Goal: Information Seeking & Learning: Learn about a topic

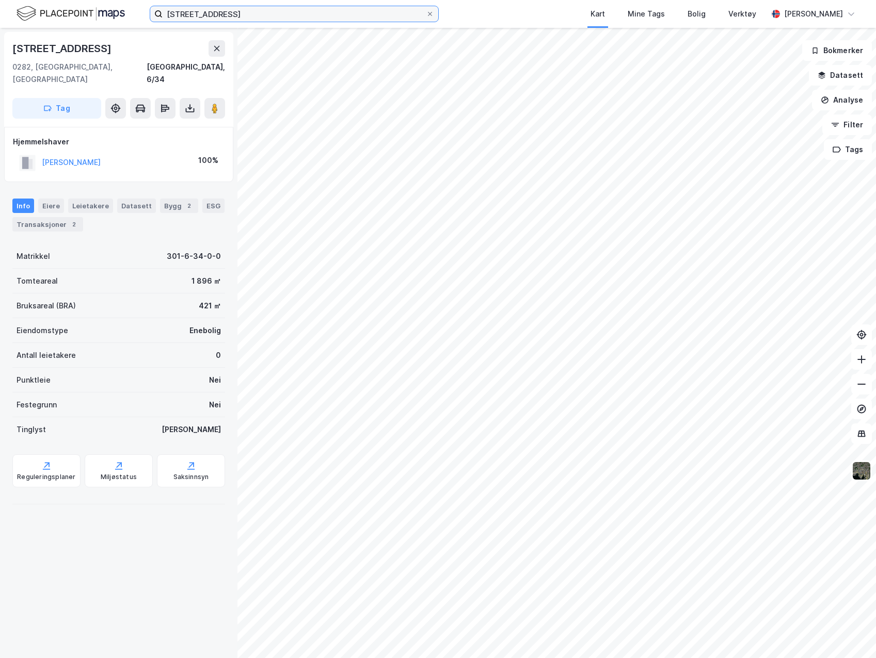
click at [349, 17] on input "[STREET_ADDRESS]" at bounding box center [294, 13] width 263 height 15
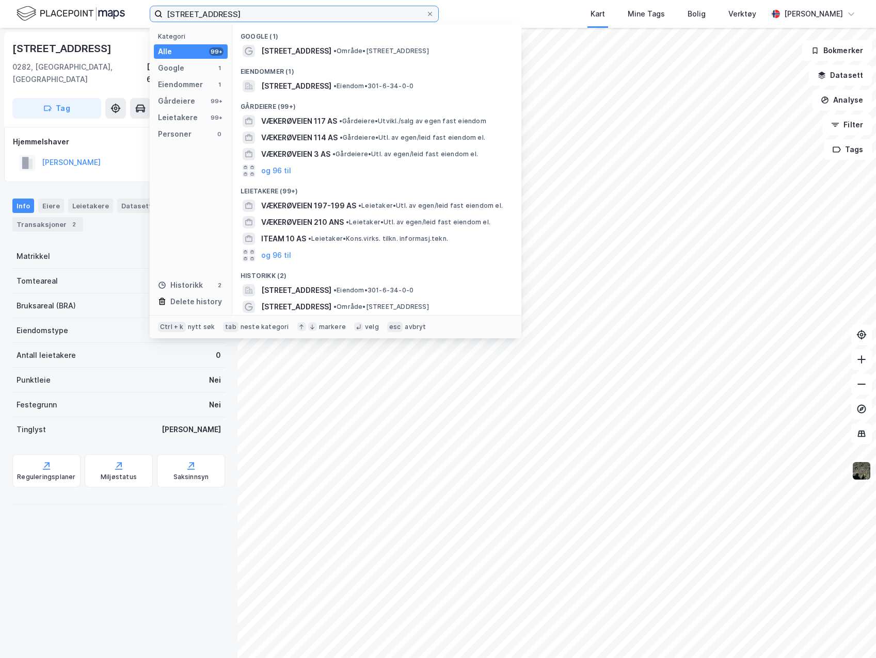
drag, startPoint x: 301, startPoint y: 12, endPoint x: -75, endPoint y: -20, distance: 377.6
click at [0, 0] on html "vækerøveien 10 Kategori Alle 99+ Google 1 Eiendommer 1 Gårdeiere 99+ Leietakere…" at bounding box center [438, 329] width 876 height 658
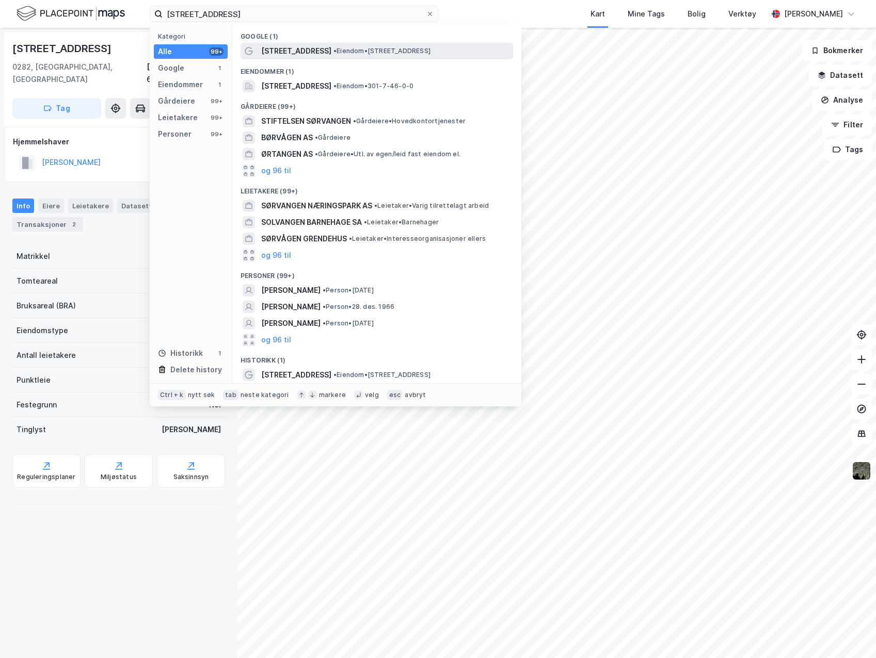
click at [309, 52] on span "[STREET_ADDRESS]" at bounding box center [296, 51] width 70 height 12
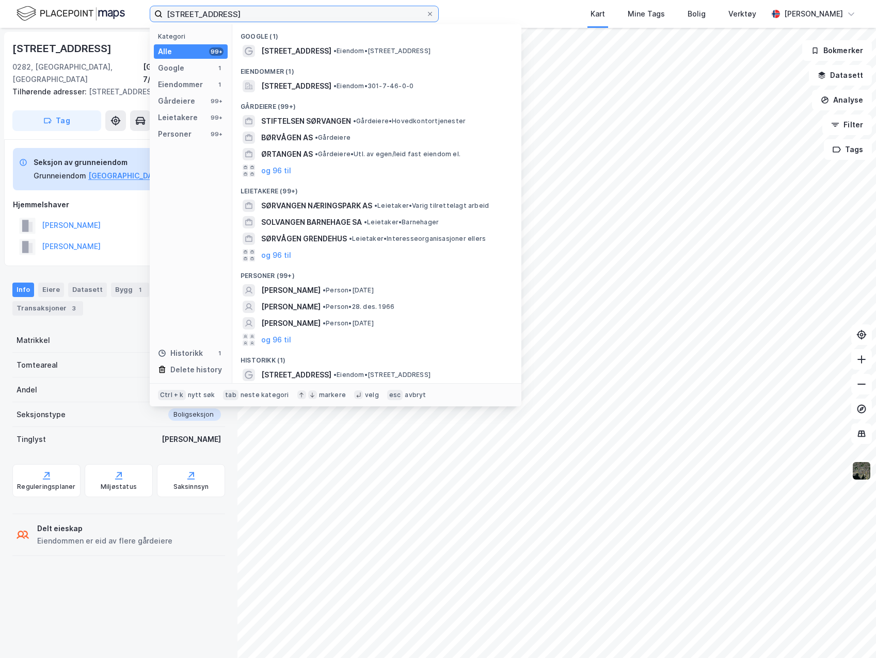
drag, startPoint x: 233, startPoint y: 13, endPoint x: -67, endPoint y: -3, distance: 300.7
click at [0, 0] on html "sørvangen 13a Kategori Alle 99+ Google 1 Eiendommer 1 Gårdeiere 99+ Leietakere …" at bounding box center [438, 329] width 876 height 658
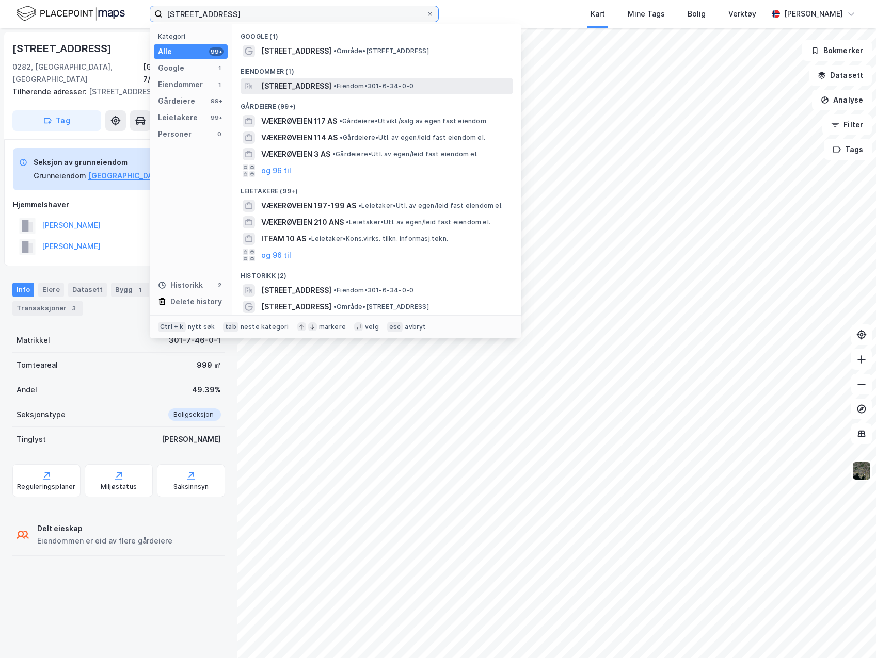
type input "[STREET_ADDRESS]"
click at [331, 86] on span "[STREET_ADDRESS]" at bounding box center [296, 86] width 70 height 12
